Goal: Obtain resource: Download file/media

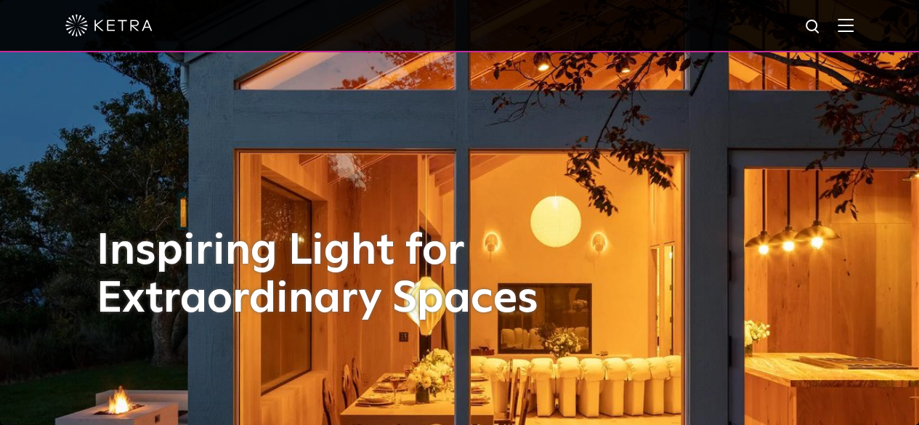
click at [854, 22] on img at bounding box center [846, 25] width 16 height 14
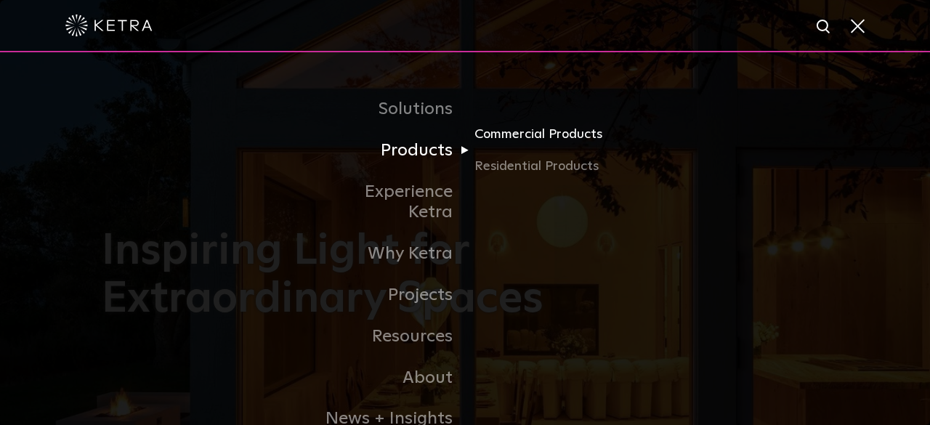
click at [544, 134] on link "Commercial Products" at bounding box center [543, 140] width 139 height 32
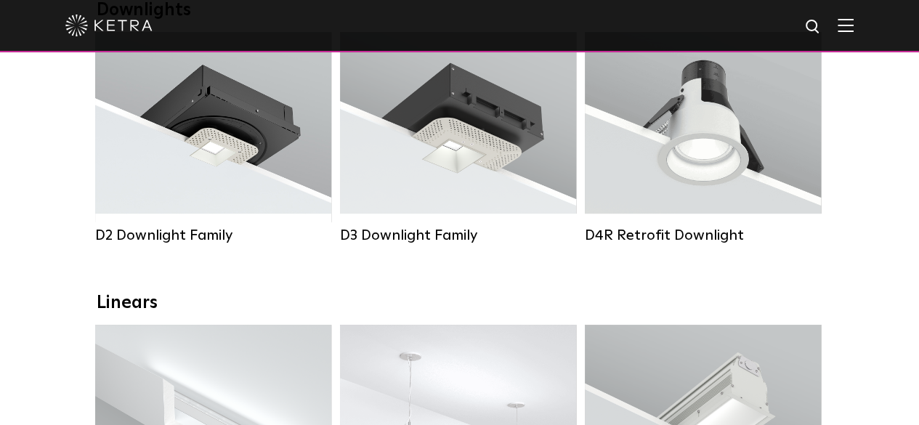
scroll to position [291, 0]
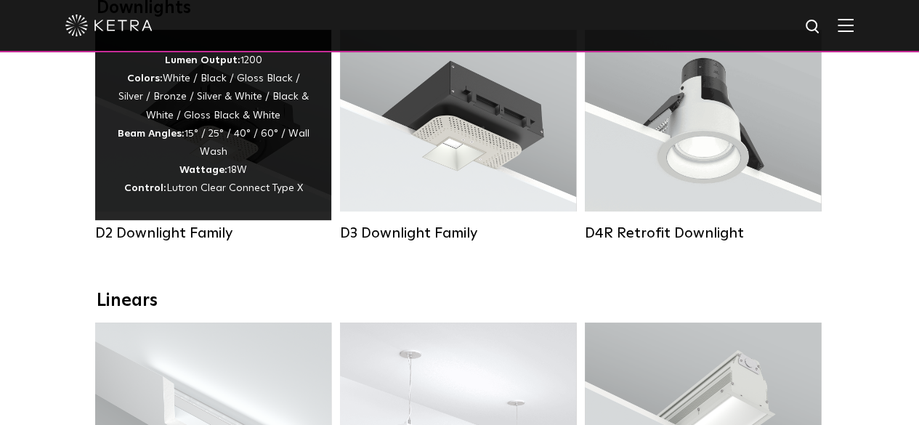
click at [222, 116] on div "Lumen Output: 1200 Colors: White / Black / Gloss Black / Silver / Bronze / Silv…" at bounding box center [213, 125] width 193 height 147
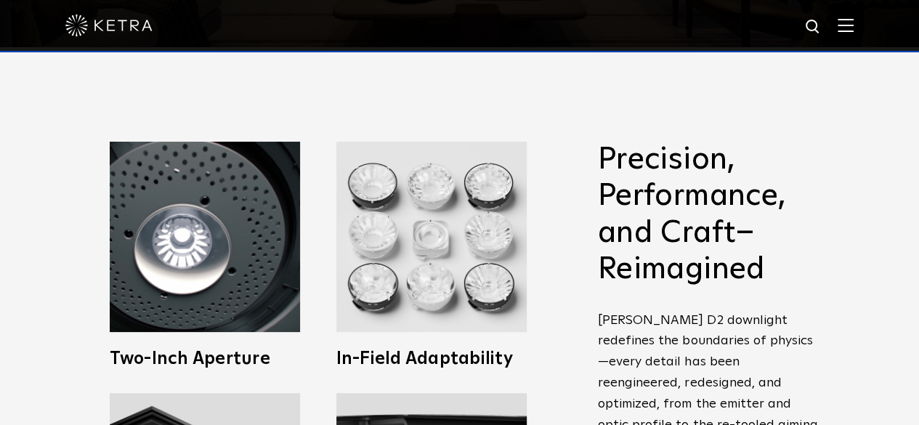
scroll to position [363, 0]
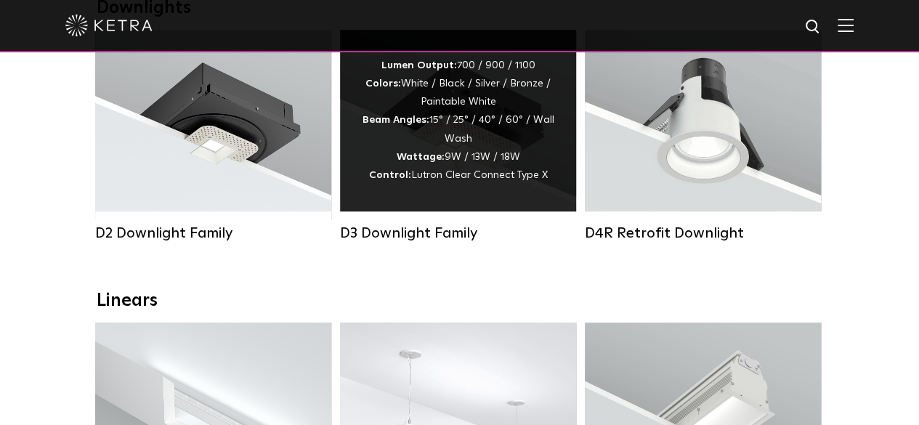
click at [442, 113] on div "Lumen Output: 700 / 900 / 1100 Colors: White / Black / Silver / Bronze / Painta…" at bounding box center [458, 121] width 193 height 128
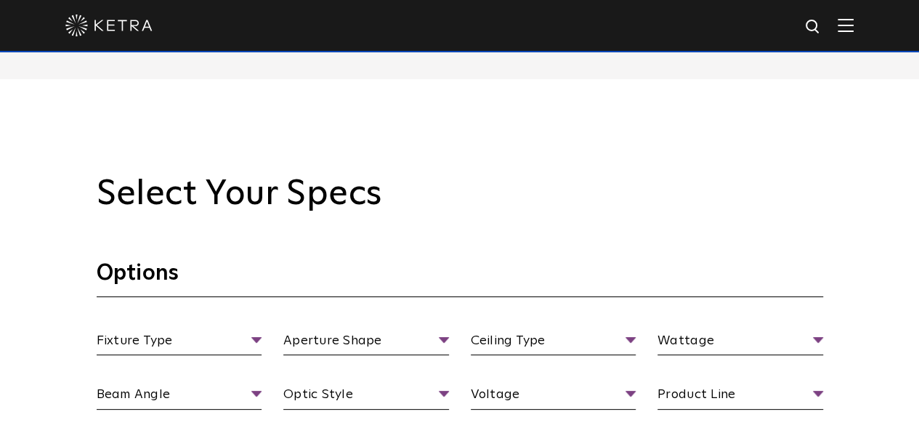
scroll to position [1162, 0]
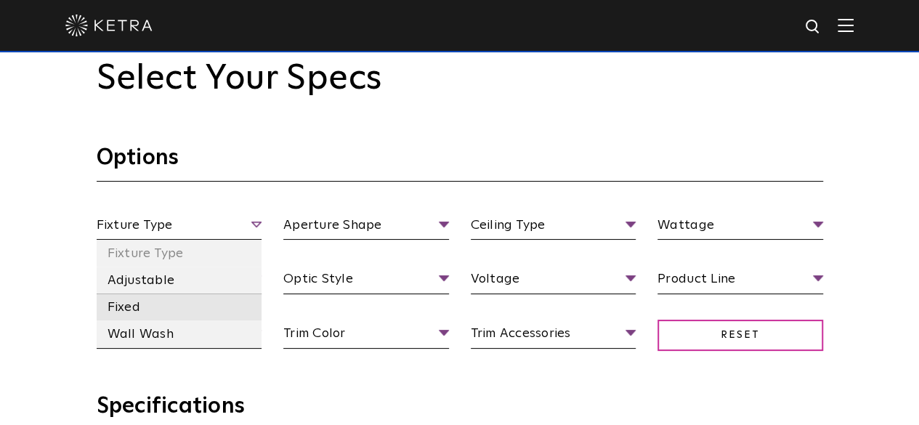
click at [129, 312] on li "Fixed" at bounding box center [180, 307] width 166 height 27
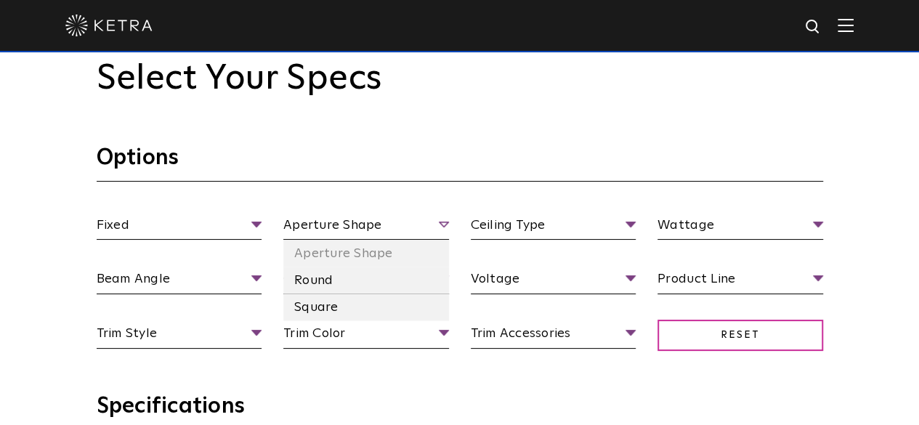
click at [334, 226] on span "Aperture Shape" at bounding box center [366, 227] width 166 height 25
click at [326, 283] on li "Round" at bounding box center [366, 280] width 166 height 27
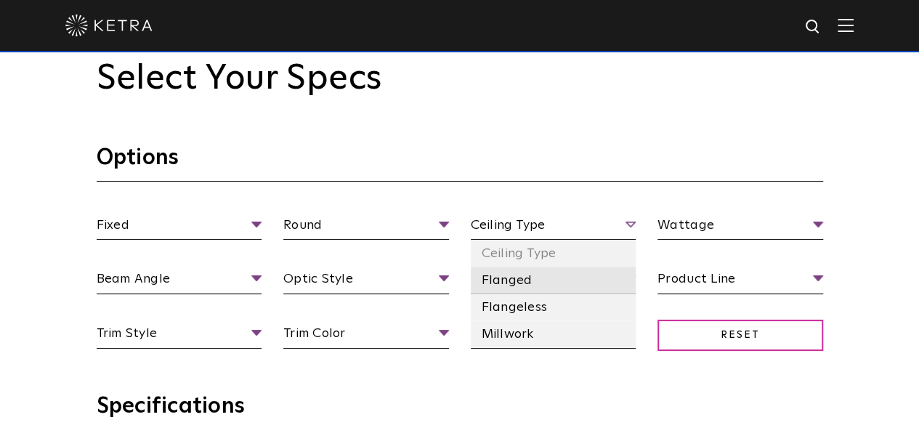
click at [514, 278] on li "Flanged" at bounding box center [554, 280] width 166 height 27
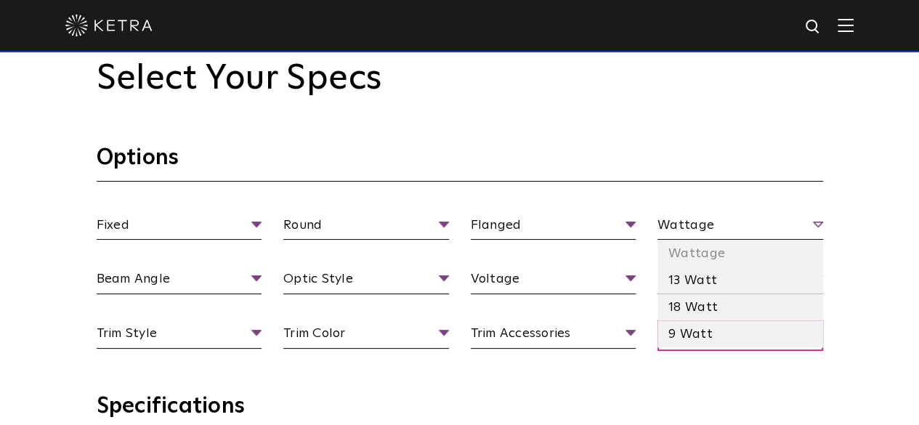
click at [702, 230] on span "Wattage" at bounding box center [740, 227] width 166 height 25
click at [693, 278] on li "13 Watt" at bounding box center [740, 280] width 166 height 27
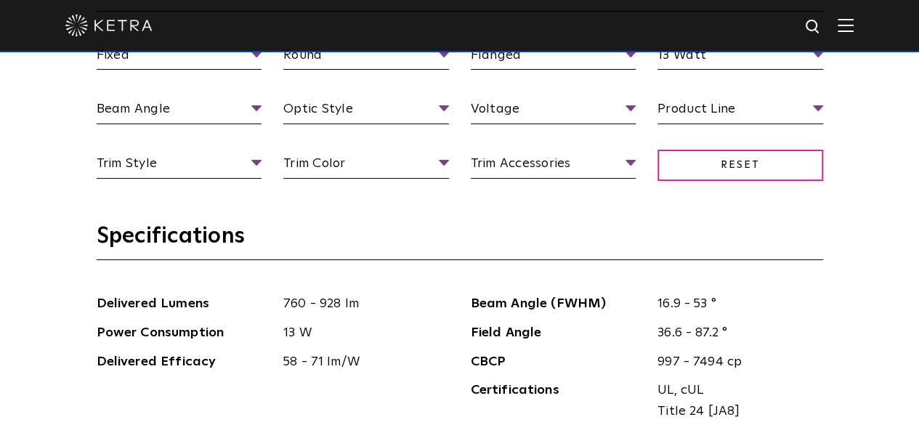
scroll to position [1453, 0]
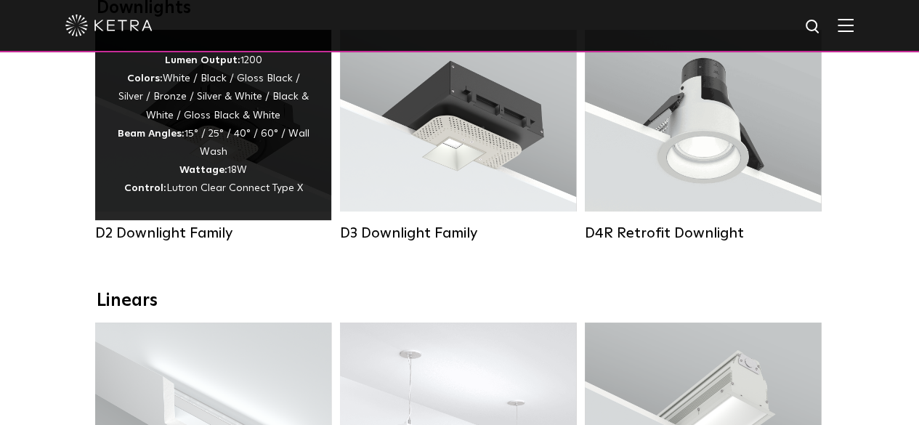
click at [201, 150] on div "Lumen Output: 1200 Colors: White / Black / Gloss Black / Silver / Bronze / Silv…" at bounding box center [213, 125] width 193 height 147
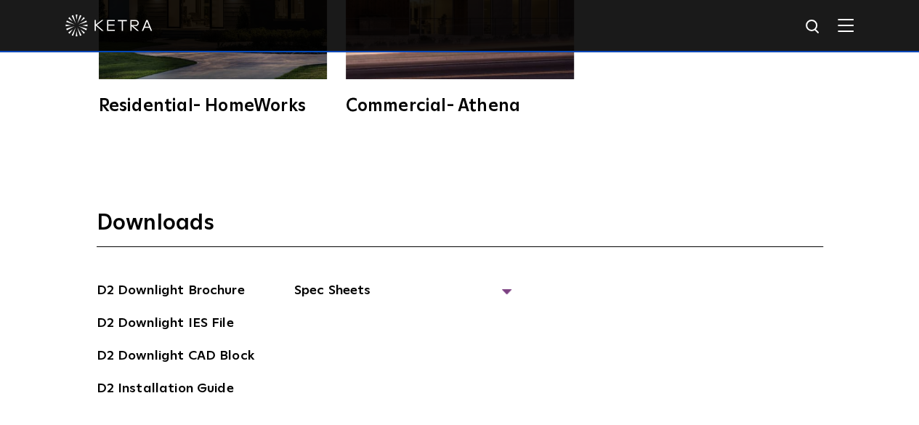
scroll to position [3560, 0]
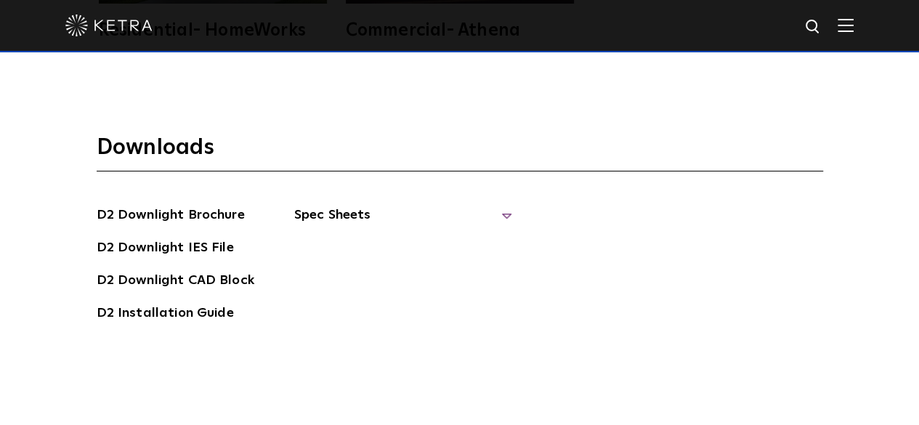
click at [463, 205] on span "Spec Sheets" at bounding box center [403, 221] width 218 height 32
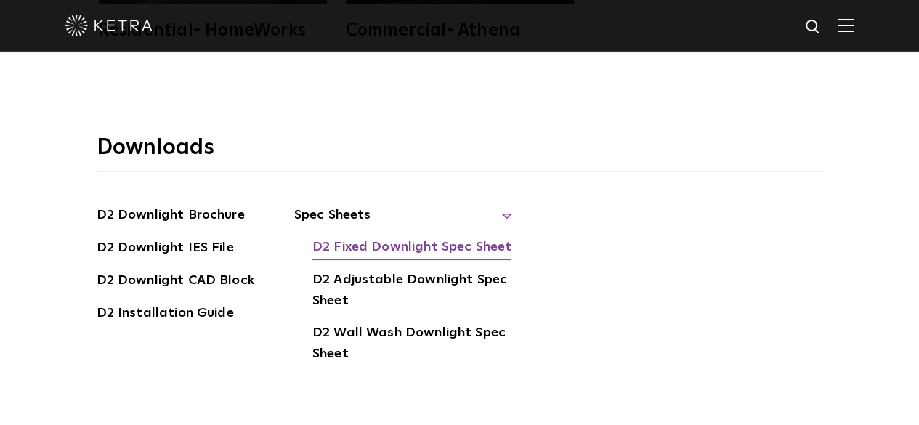
click at [376, 237] on link "D2 Fixed Downlight Spec Sheet" at bounding box center [411, 248] width 199 height 23
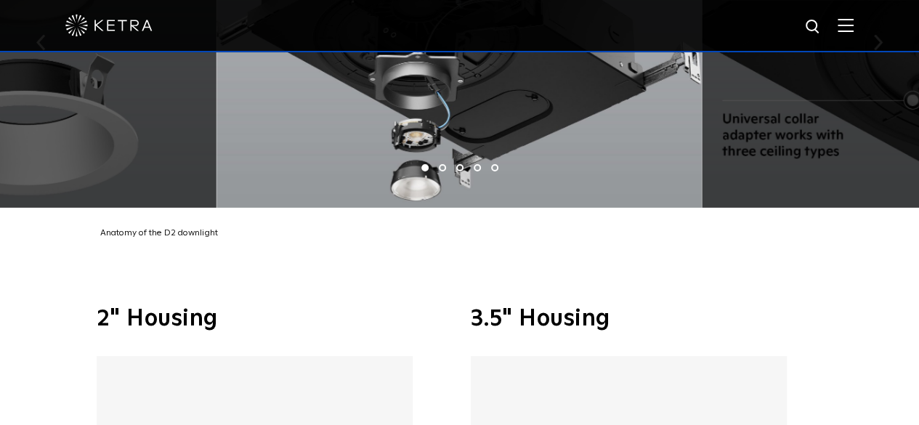
scroll to position [2252, 0]
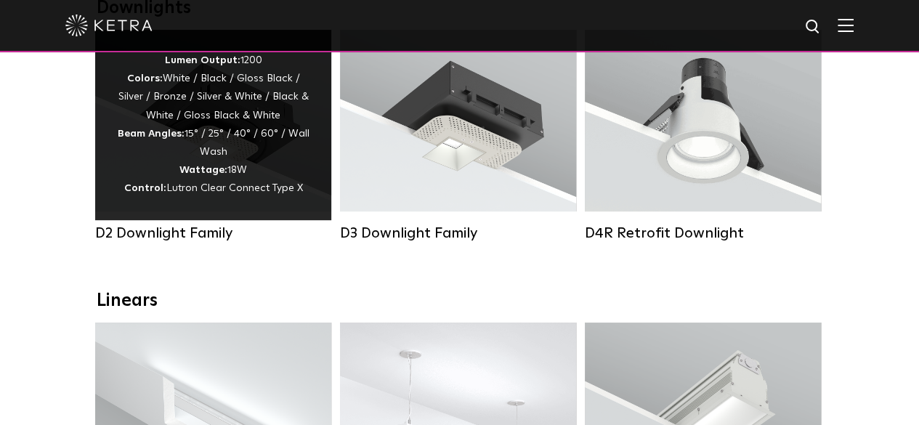
click at [209, 121] on div "Lumen Output: 1200 Colors: White / Black / Gloss Black / Silver / Bronze / Silv…" at bounding box center [213, 125] width 193 height 147
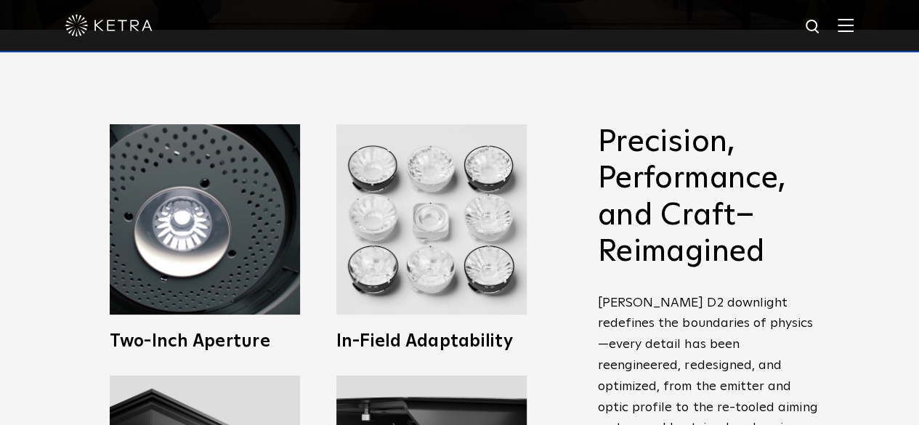
scroll to position [363, 0]
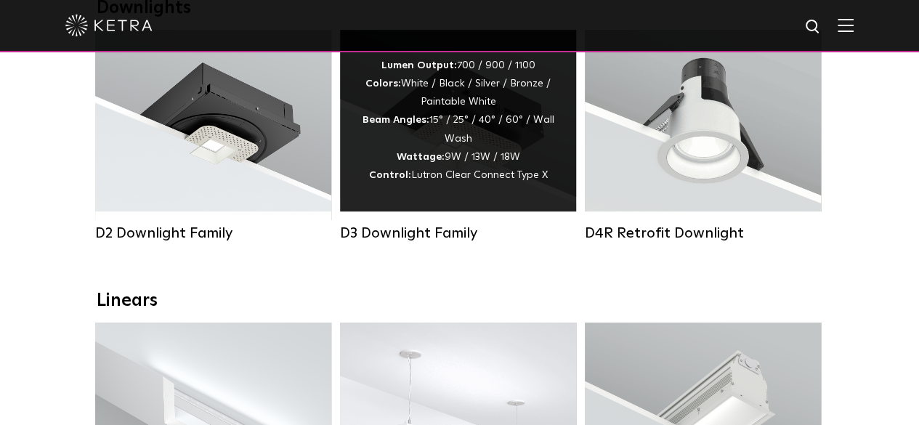
click at [455, 120] on div "Lumen Output: 700 / 900 / 1100 Colors: White / Black / Silver / Bronze / Painta…" at bounding box center [458, 121] width 193 height 128
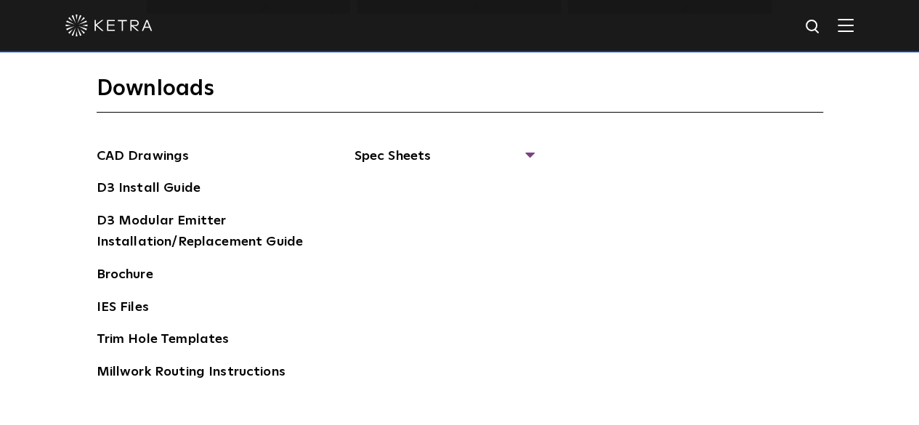
scroll to position [2107, 0]
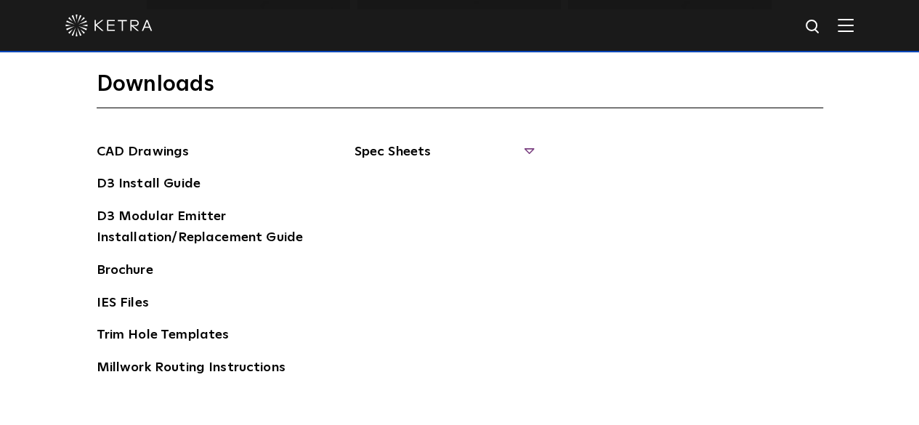
click at [400, 142] on span "Spec Sheets" at bounding box center [444, 158] width 178 height 32
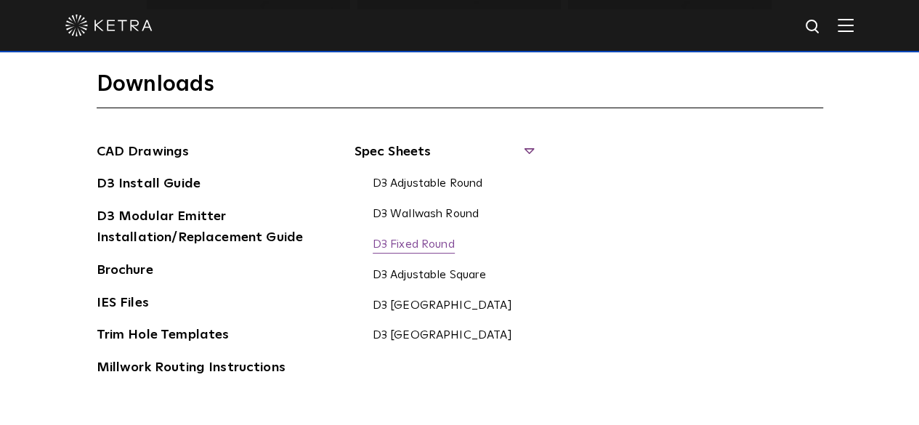
click at [418, 238] on link "D3 Fixed Round" at bounding box center [414, 246] width 82 height 16
